Goal: Information Seeking & Learning: Find specific fact

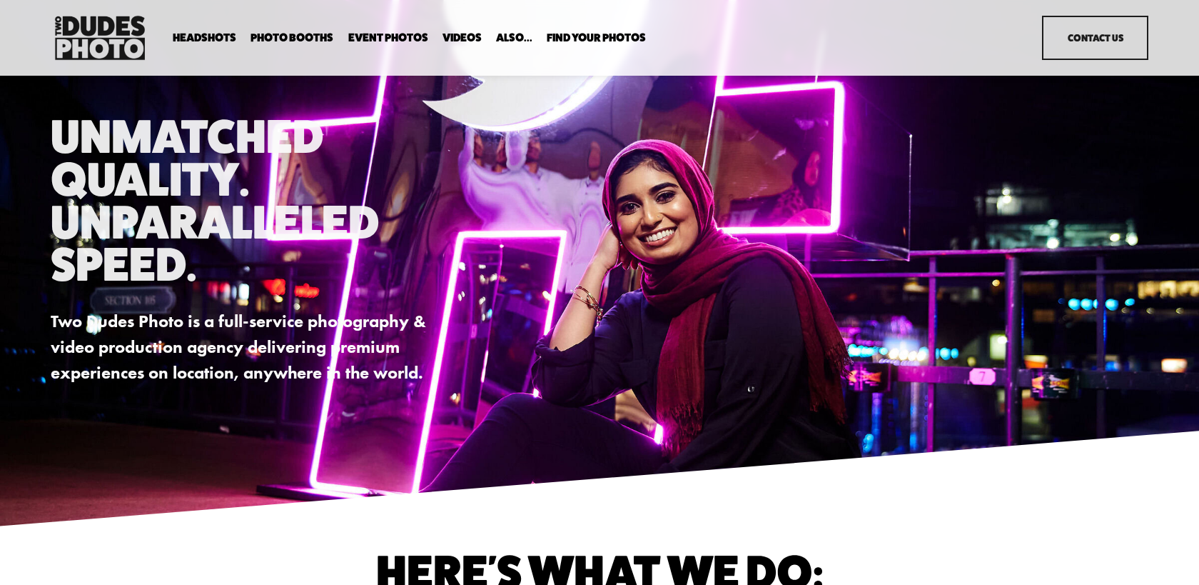
click at [394, 41] on link "Event Photos" at bounding box center [388, 38] width 80 height 14
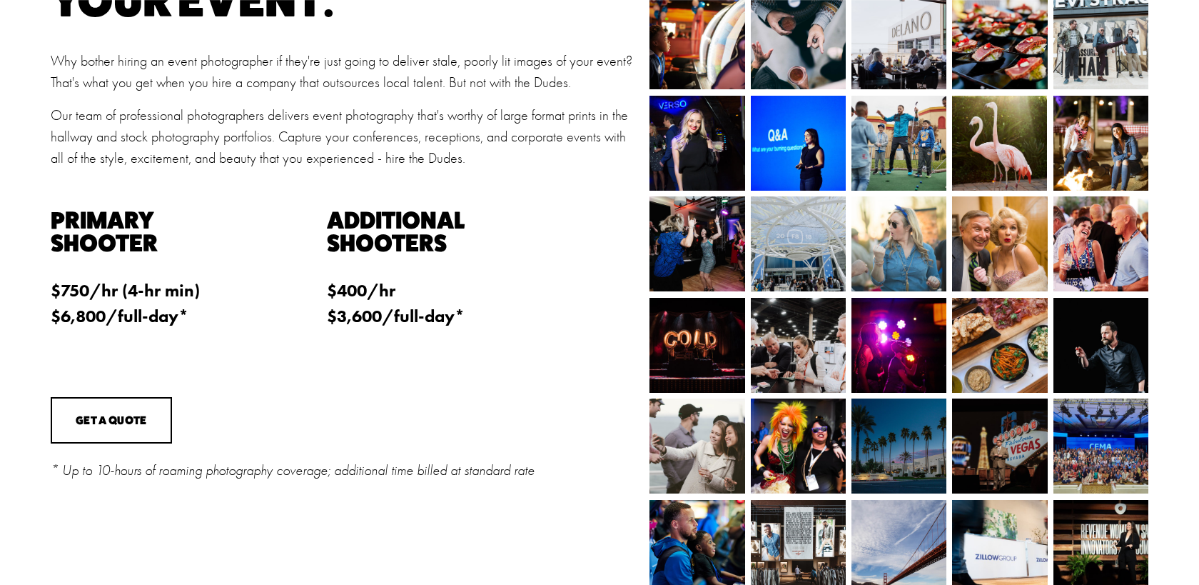
scroll to position [397, 0]
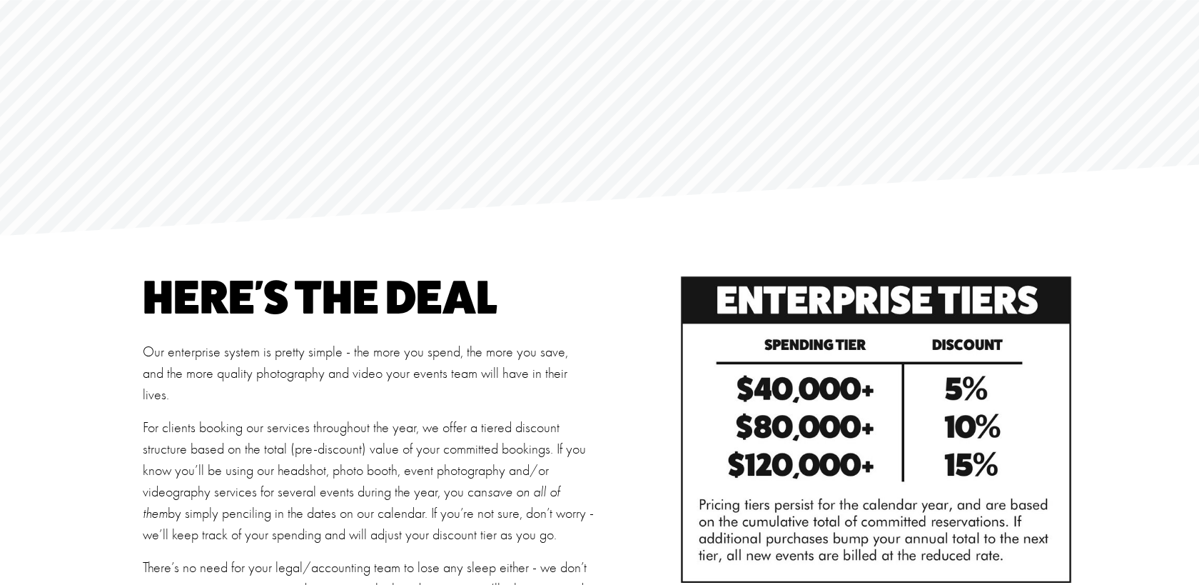
scroll to position [16, 0]
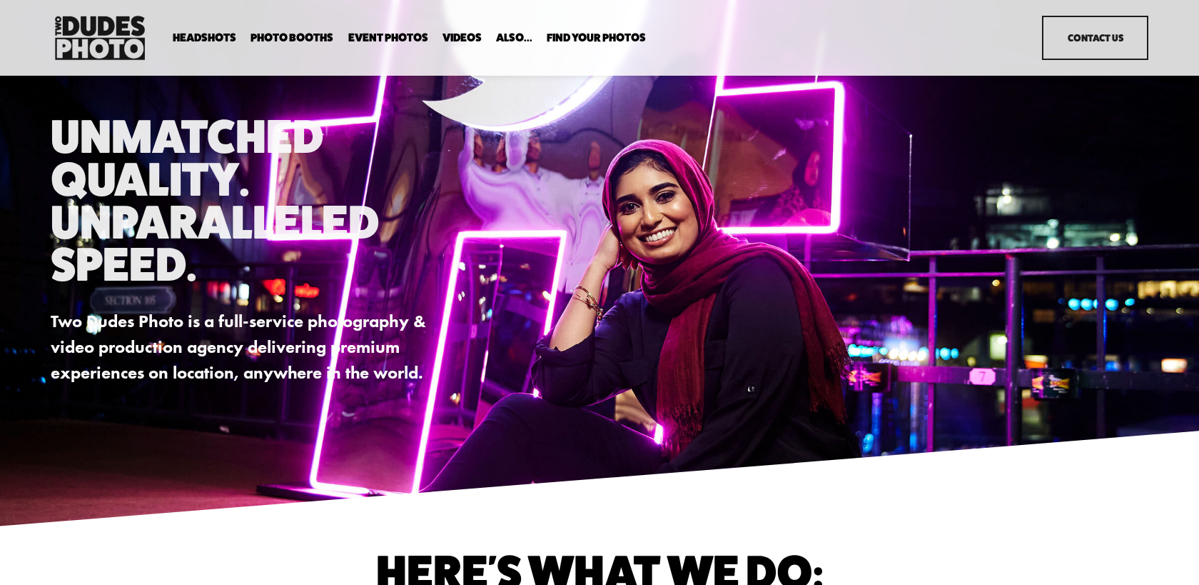
click at [216, 38] on span "Headshots" at bounding box center [205, 37] width 64 height 11
click at [0, 0] on span "Expo Headshots" at bounding box center [0, 0] width 0 height 0
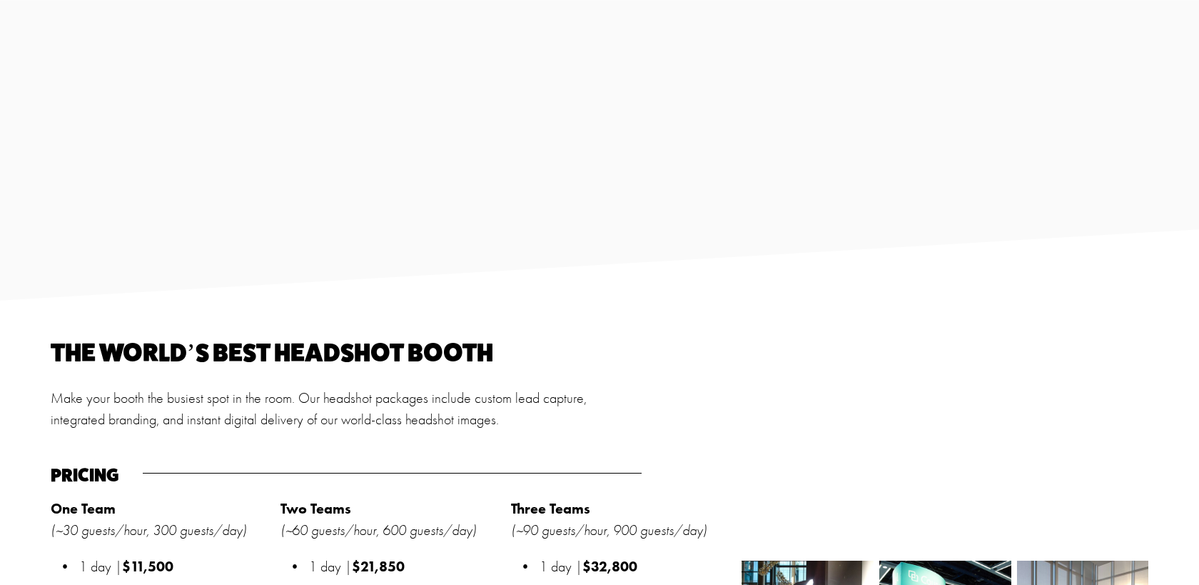
scroll to position [1533, 0]
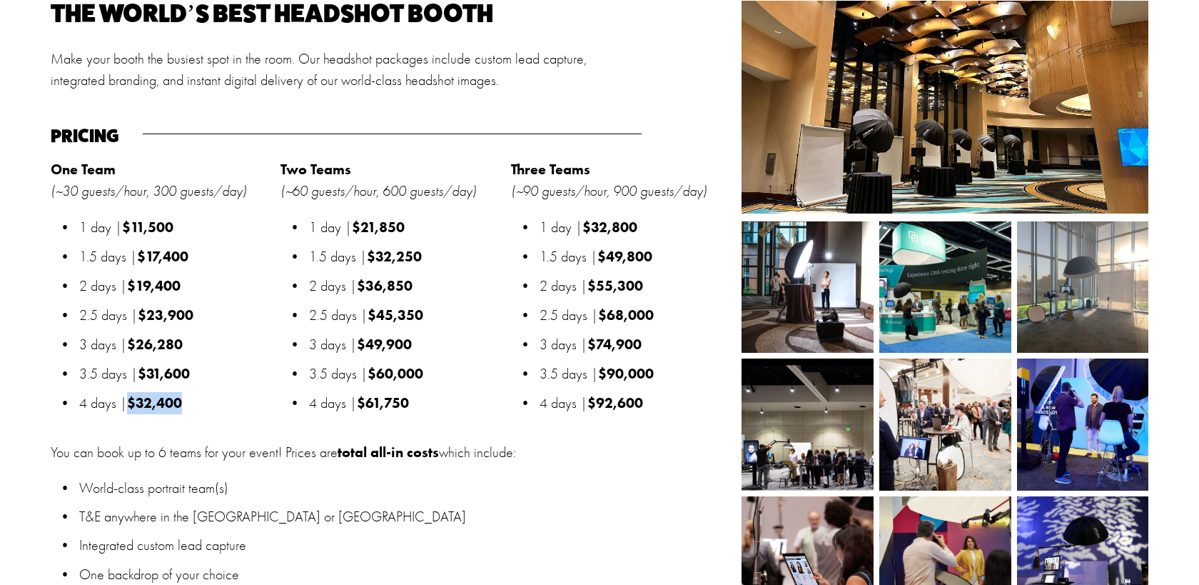
drag, startPoint x: 196, startPoint y: 405, endPoint x: 131, endPoint y: 404, distance: 65.0
click at [131, 404] on p "4 days | $32,400" at bounding box center [176, 403] width 194 height 22
copy strong "$32,400"
